Goal: Task Accomplishment & Management: Complete application form

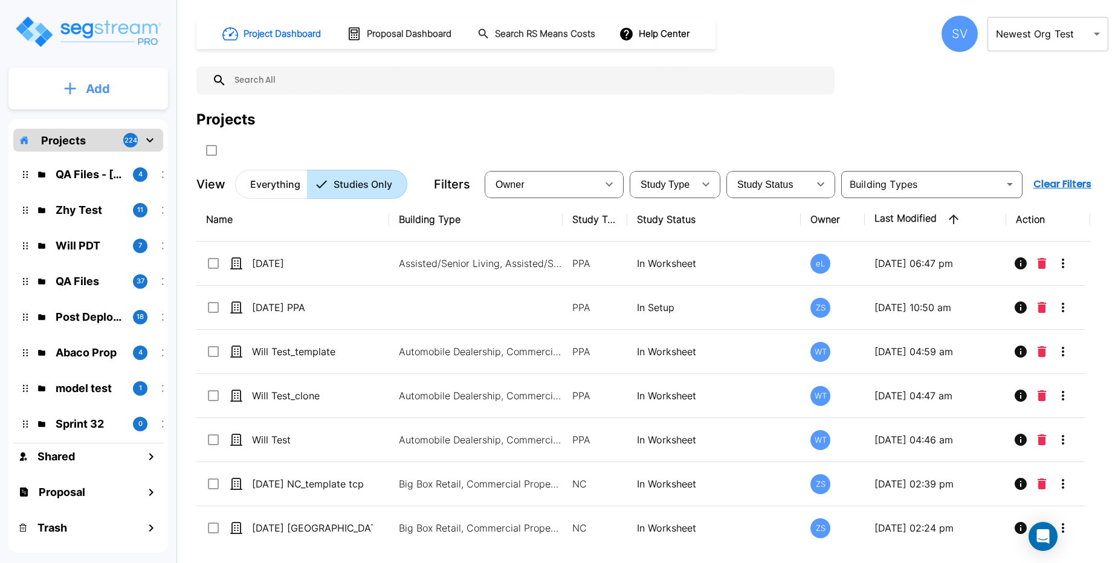
click at [133, 102] on button "Add" at bounding box center [87, 88] width 159 height 35
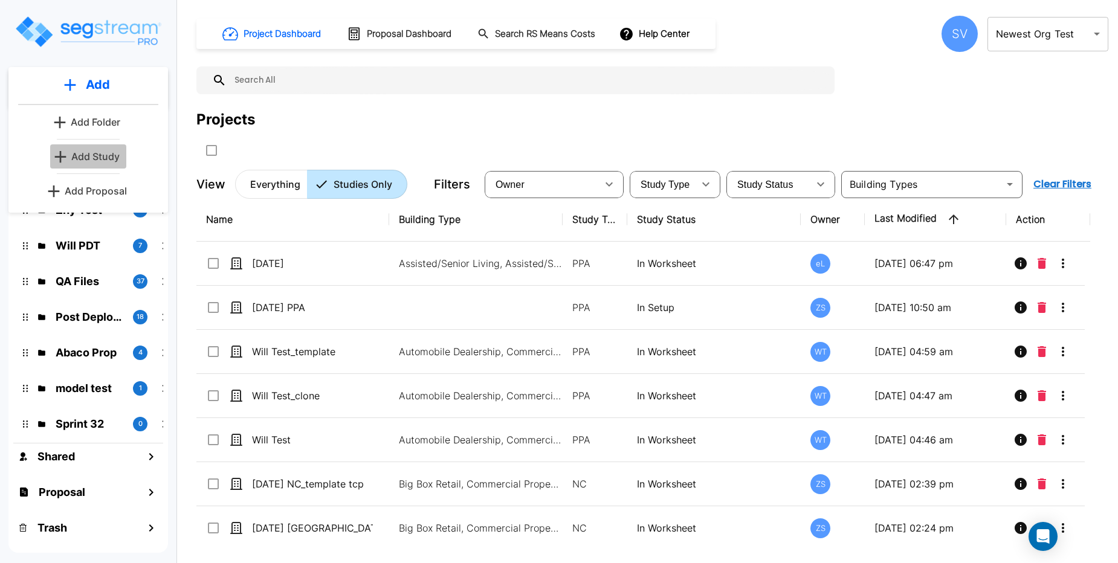
click at [103, 159] on p "Add Study" at bounding box center [95, 156] width 48 height 14
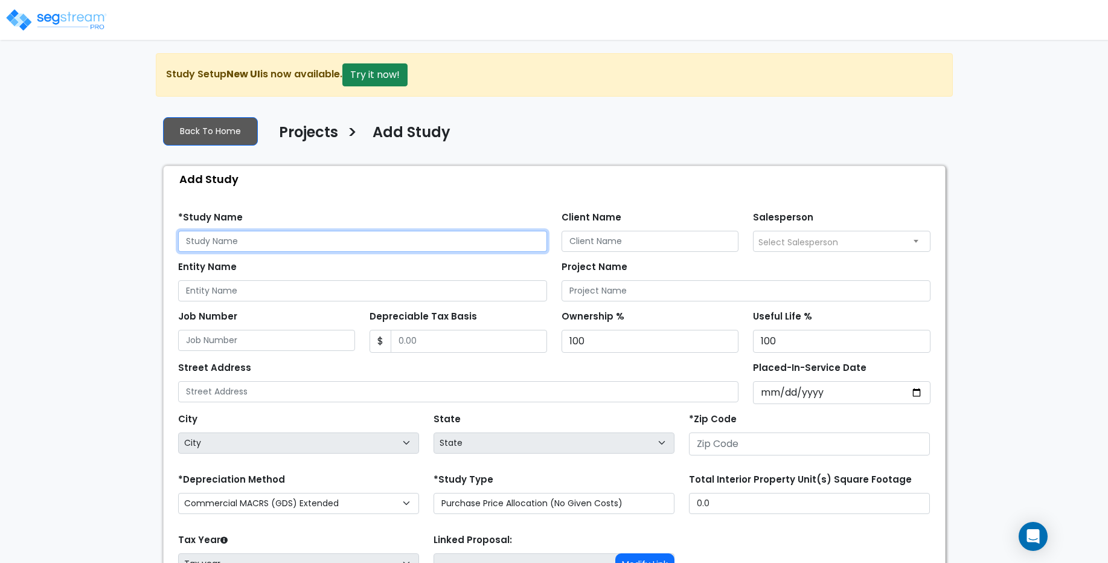
click at [454, 251] on input "text" at bounding box center [362, 241] width 369 height 21
type input "hfvuyv"
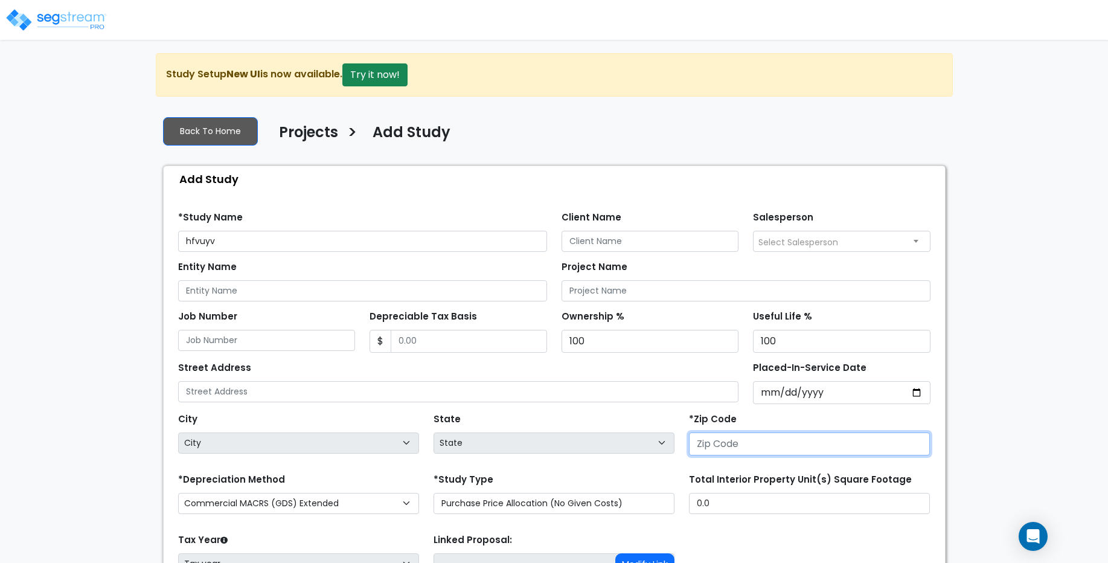
click at [743, 448] on input "number" at bounding box center [809, 444] width 241 height 23
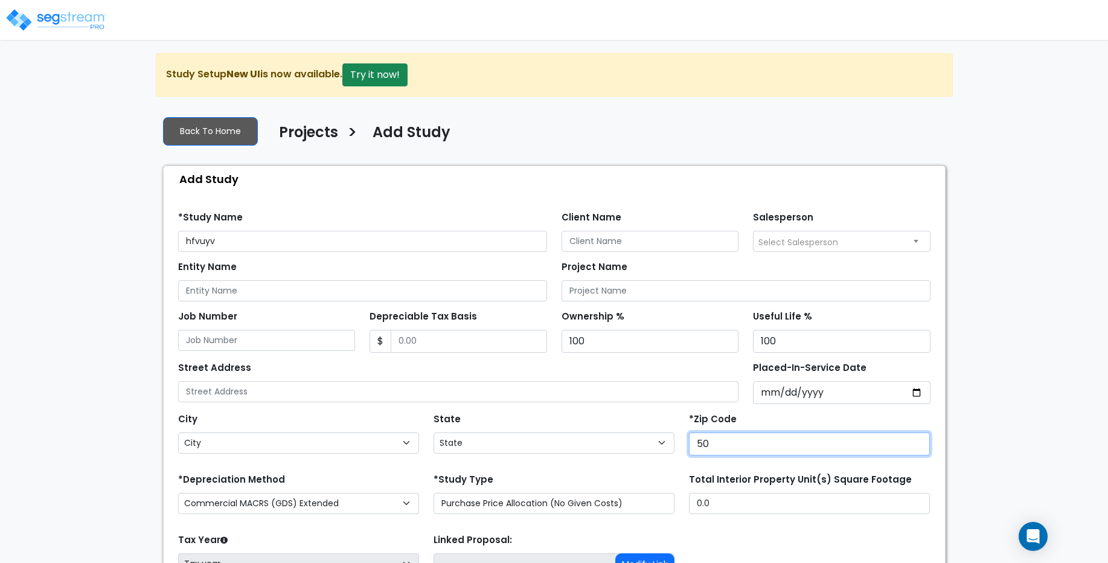
type input "500"
select select "IA"
type input "50001"
click at [993, 453] on div "We are Building your Study. So please grab a coffee and let us do the heavy lif…" at bounding box center [554, 364] width 1108 height 622
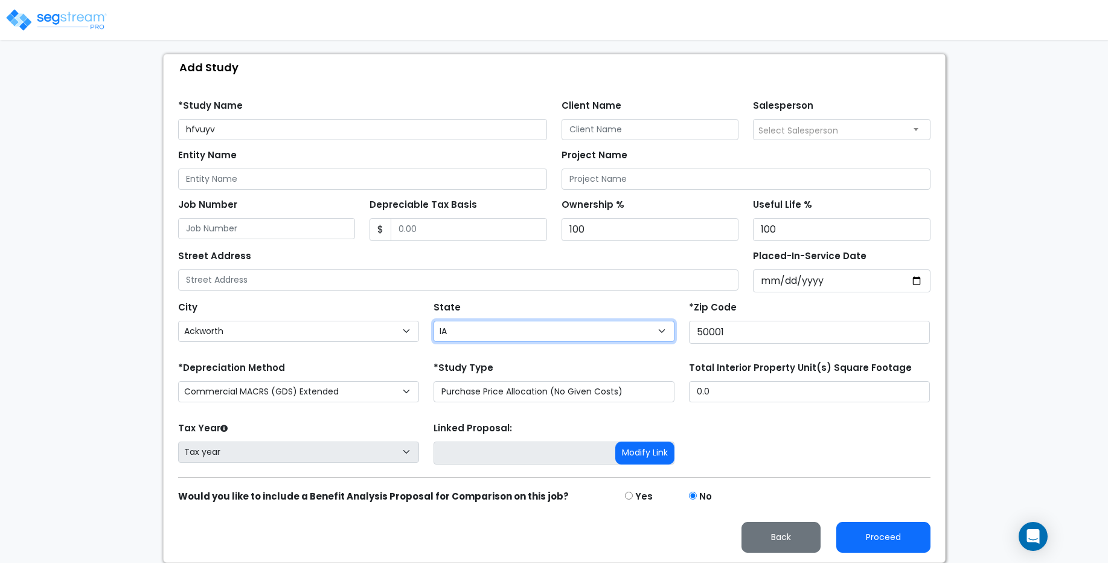
click at [107, 347] on div "We are Building your Study. So please grab a coffee and let us do the heavy lif…" at bounding box center [554, 252] width 1108 height 622
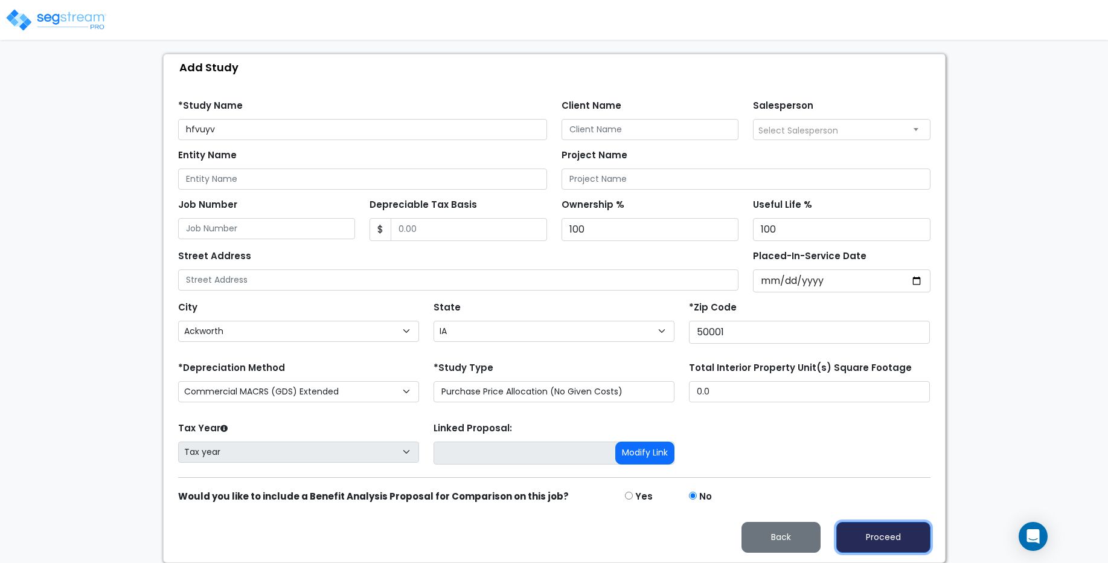
click at [866, 536] on button "Proceed" at bounding box center [884, 537] width 94 height 31
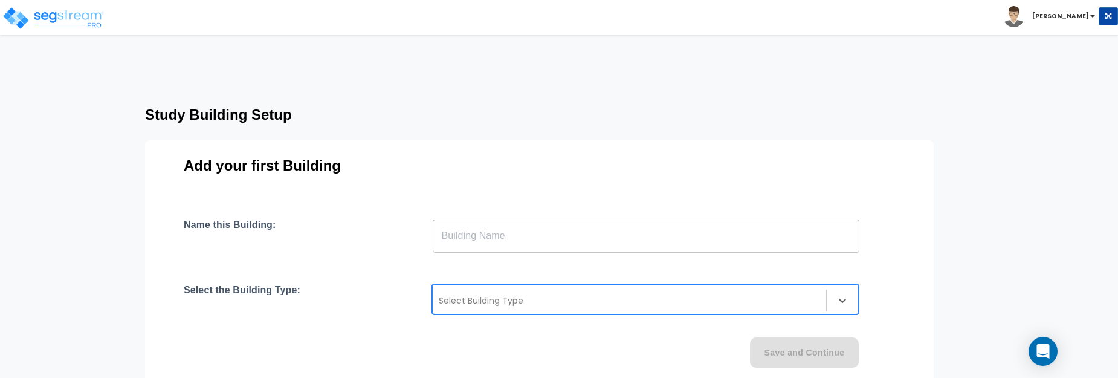
click at [471, 298] on div at bounding box center [629, 300] width 381 height 14
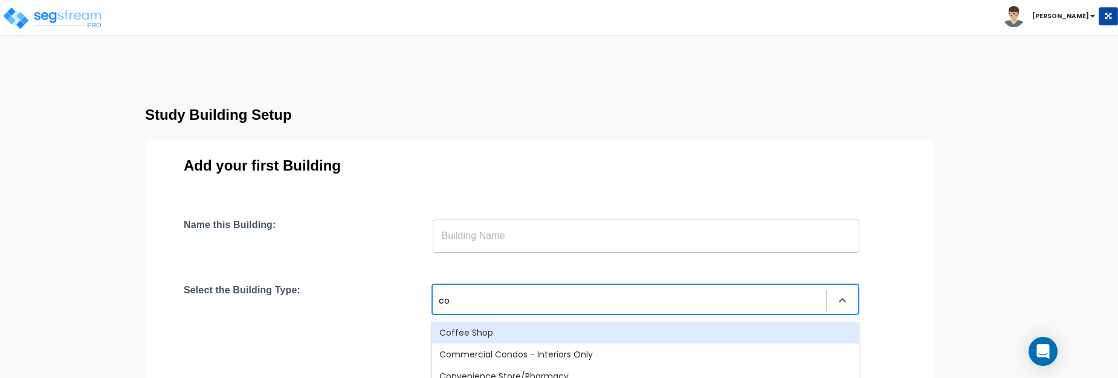
type input "com"
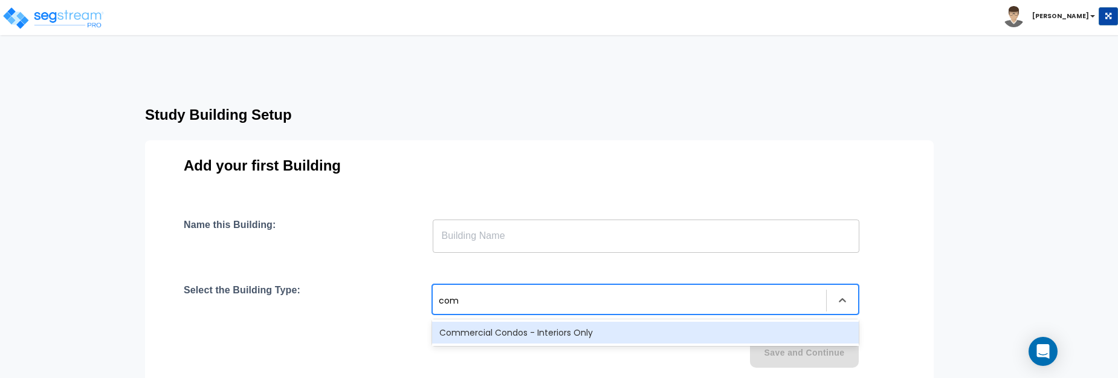
click at [505, 332] on div "Commercial Condos - Interiors Only" at bounding box center [645, 332] width 426 height 22
